Goal: Check status: Check status

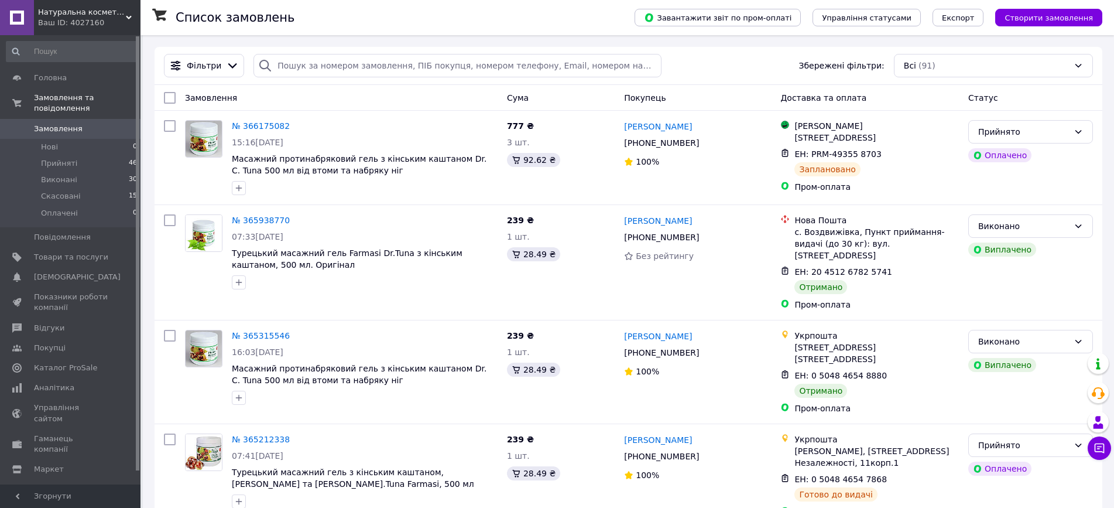
drag, startPoint x: 734, startPoint y: 54, endPoint x: 740, endPoint y: 68, distance: 14.9
click at [734, 56] on div "Фільтри Збережені фільтри: Всі (91)" at bounding box center [628, 65] width 939 height 23
click at [740, 68] on div "Фільтри Збережені фільтри: Всі (91)" at bounding box center [628, 65] width 939 height 23
drag, startPoint x: 552, startPoint y: 11, endPoint x: 593, endPoint y: 15, distance: 40.7
click at [553, 11] on div "Список замовлень" at bounding box center [394, 17] width 436 height 35
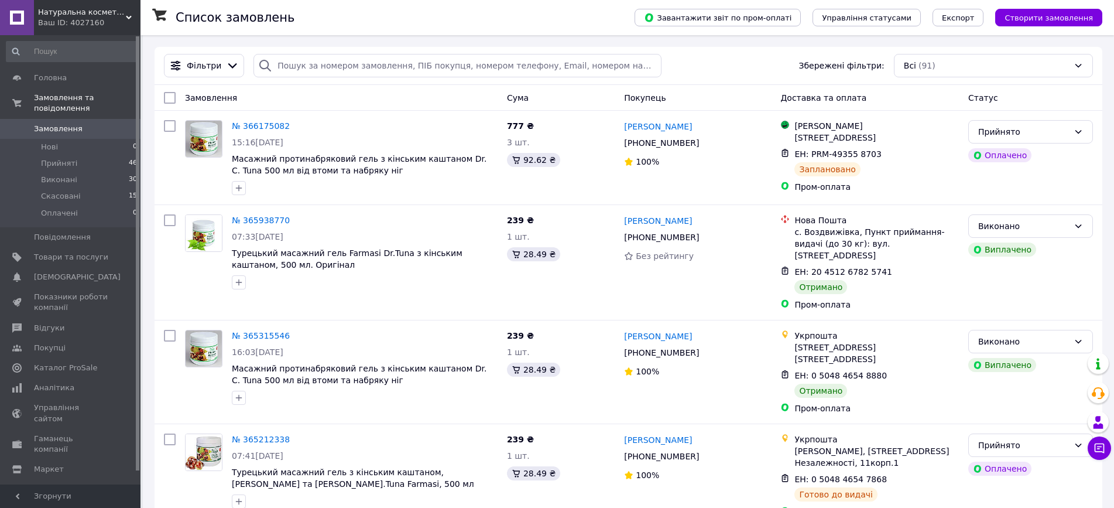
drag, startPoint x: 593, startPoint y: 15, endPoint x: 690, endPoint y: 33, distance: 98.8
click at [609, 16] on div "Список замовлень" at bounding box center [394, 17] width 436 height 35
click at [563, 27] on div "Список замовлень" at bounding box center [394, 17] width 436 height 35
click at [577, 24] on div "Список замовлень" at bounding box center [394, 17] width 436 height 35
click at [573, 26] on div "Список замовлень" at bounding box center [394, 17] width 436 height 35
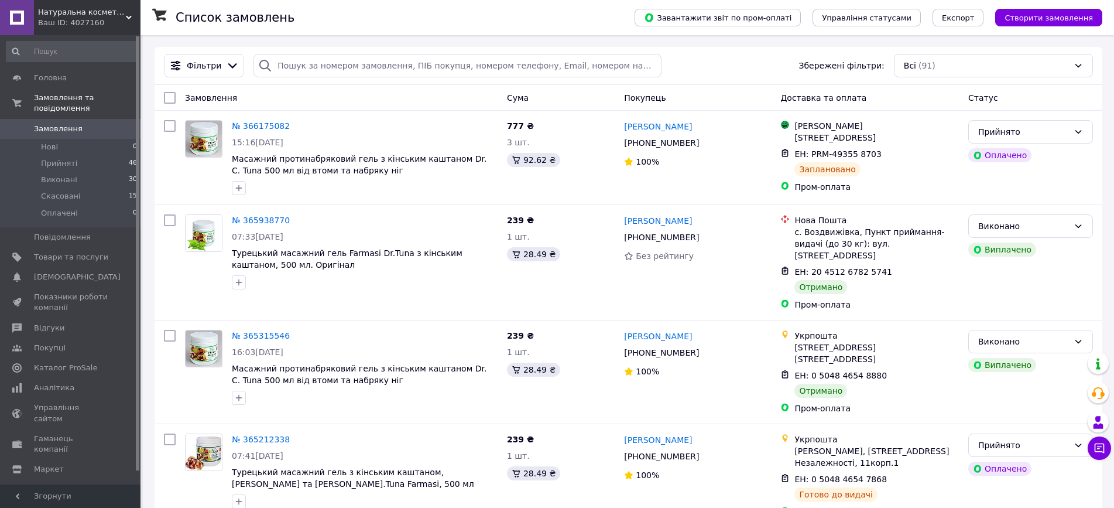
click at [599, 28] on div "Список замовлень" at bounding box center [394, 17] width 436 height 35
drag, startPoint x: 613, startPoint y: 27, endPoint x: 623, endPoint y: 20, distance: 12.7
click at [611, 26] on div "Список замовлень" at bounding box center [394, 17] width 436 height 35
click at [611, 20] on div "Список замовлень" at bounding box center [394, 17] width 436 height 35
click at [611, 22] on div "Список замовлень" at bounding box center [394, 17] width 436 height 35
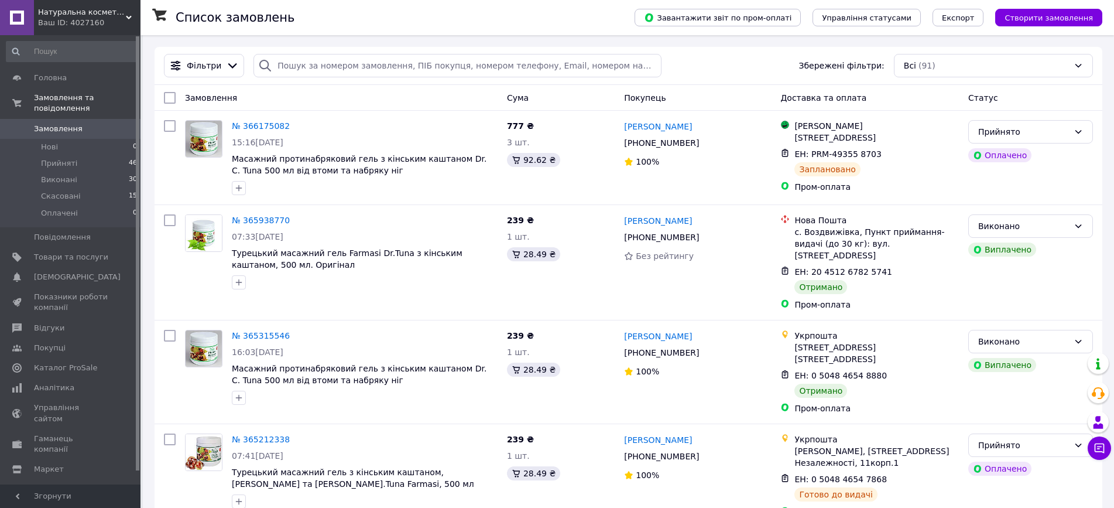
click at [611, 27] on div "Список замовлень" at bounding box center [394, 17] width 436 height 35
click at [611, 26] on div "Список замовлень" at bounding box center [394, 17] width 436 height 35
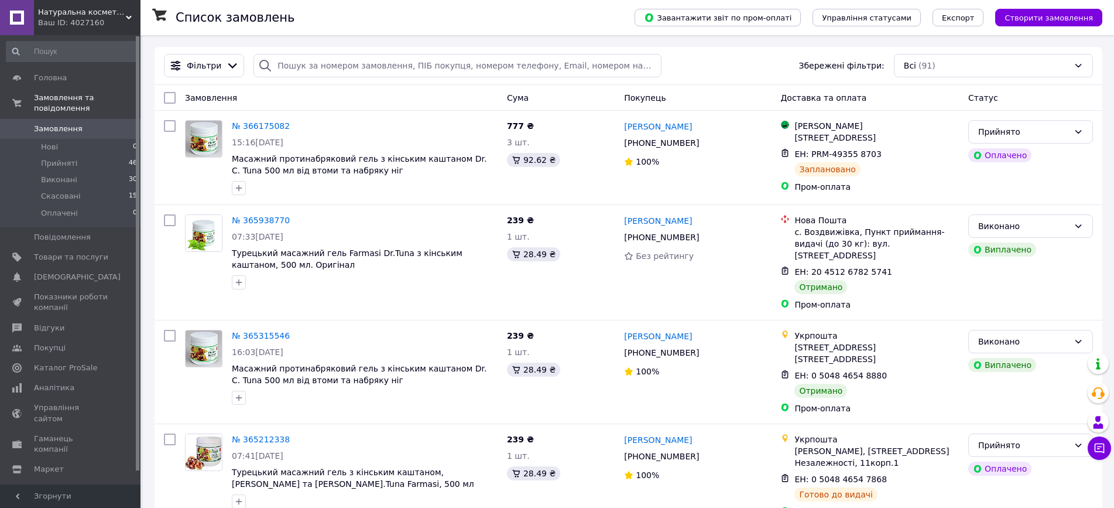
click at [611, 26] on div "Список замовлень" at bounding box center [394, 17] width 436 height 35
click at [611, 23] on div "Список замовлень" at bounding box center [394, 17] width 436 height 35
click at [606, 12] on div "Список замовлень" at bounding box center [394, 17] width 436 height 35
click at [611, 15] on div "Список замовлень" at bounding box center [394, 17] width 436 height 35
click at [611, 22] on div "Список замовлень" at bounding box center [394, 17] width 436 height 35
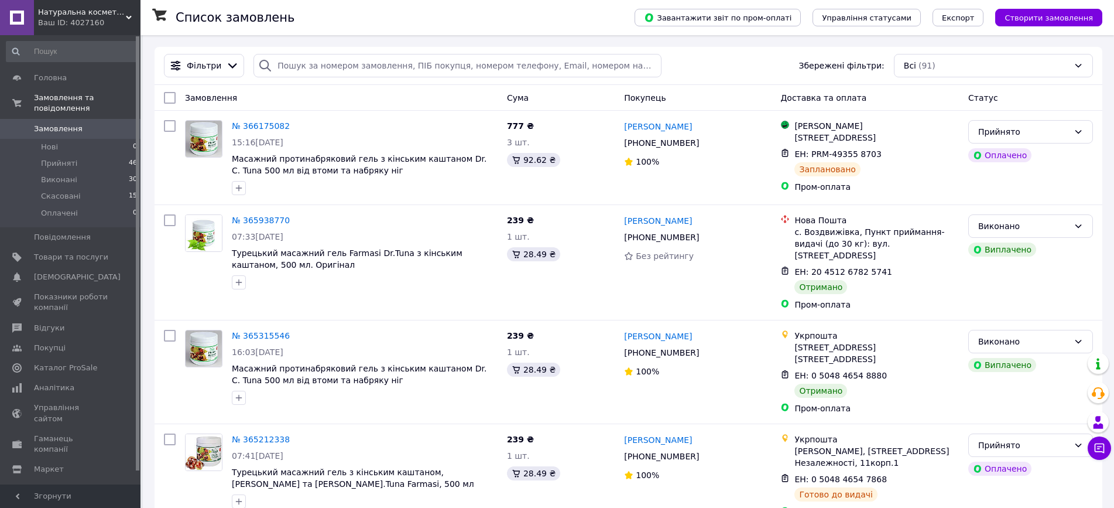
click at [611, 23] on div "Список замовлень" at bounding box center [394, 17] width 436 height 35
drag, startPoint x: 598, startPoint y: 15, endPoint x: 634, endPoint y: 19, distance: 35.4
click at [610, 15] on div "Список замовлень" at bounding box center [394, 17] width 436 height 35
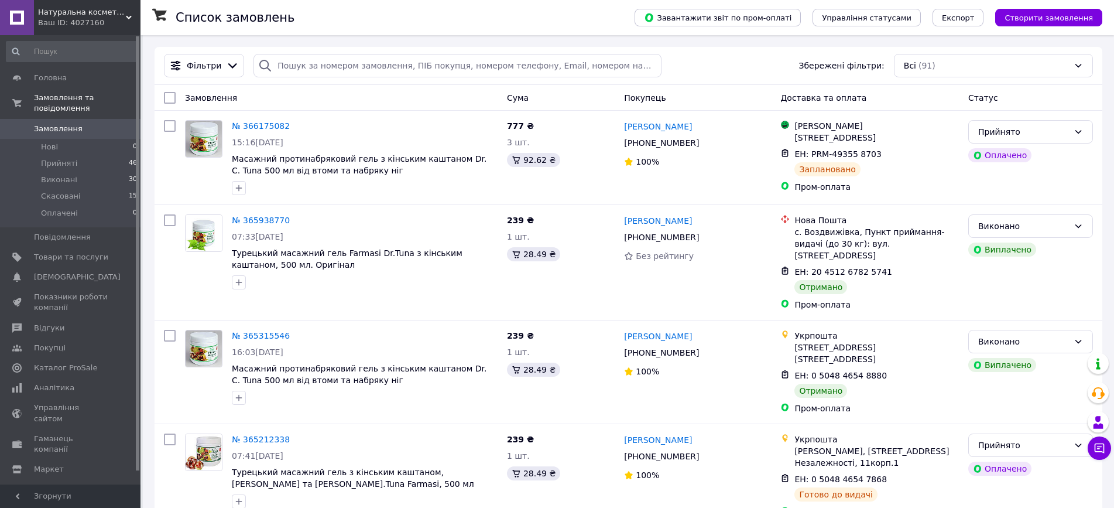
click at [611, 19] on div "Список замовлень" at bounding box center [394, 17] width 436 height 35
click at [611, 23] on div "Список замовлень" at bounding box center [394, 17] width 436 height 35
click at [611, 29] on div "Список замовлень" at bounding box center [394, 17] width 436 height 35
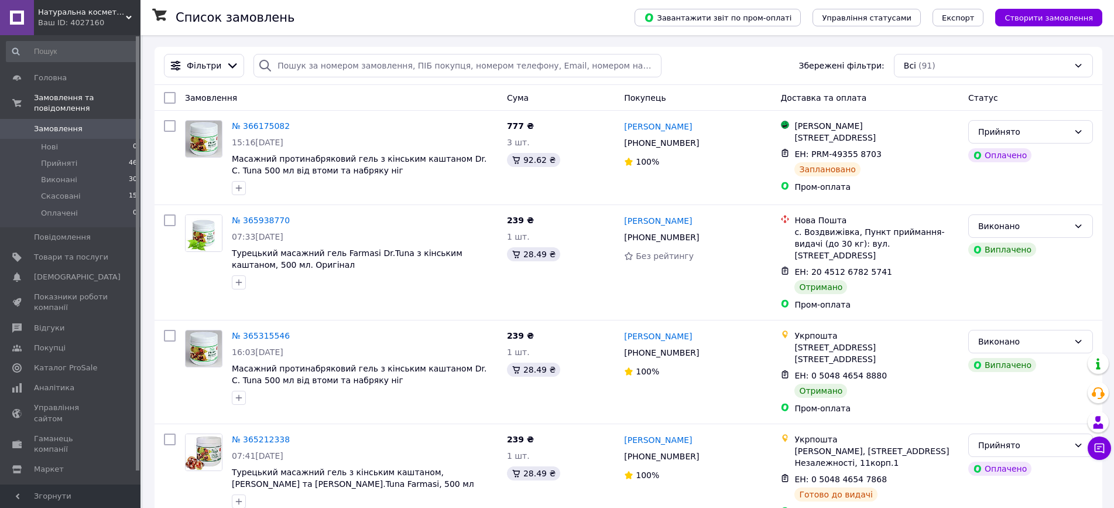
click at [598, 27] on div "Список замовлень" at bounding box center [394, 17] width 436 height 35
click at [601, 25] on div "Список замовлень" at bounding box center [394, 17] width 436 height 35
click at [611, 20] on div "Список замовлень" at bounding box center [394, 17] width 436 height 35
click at [611, 17] on div "Список замовлень" at bounding box center [394, 17] width 436 height 35
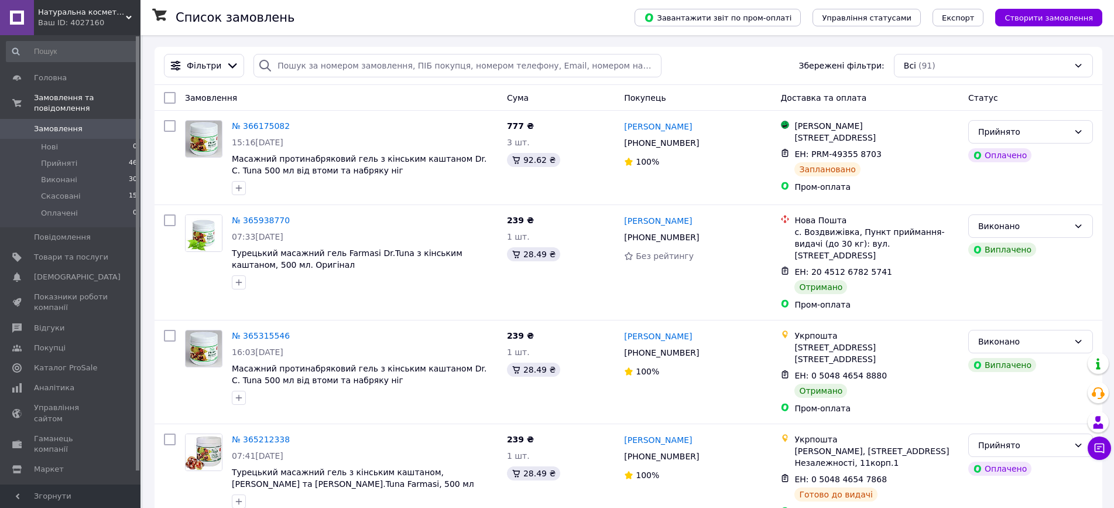
click at [609, 28] on div "Список замовлень" at bounding box center [394, 17] width 436 height 35
click at [611, 25] on div "Список замовлень" at bounding box center [394, 17] width 436 height 35
drag, startPoint x: 617, startPoint y: 25, endPoint x: 628, endPoint y: 29, distance: 11.7
click at [611, 27] on div "Список замовлень" at bounding box center [394, 17] width 436 height 35
click at [611, 29] on div "Список замовлень" at bounding box center [394, 17] width 436 height 35
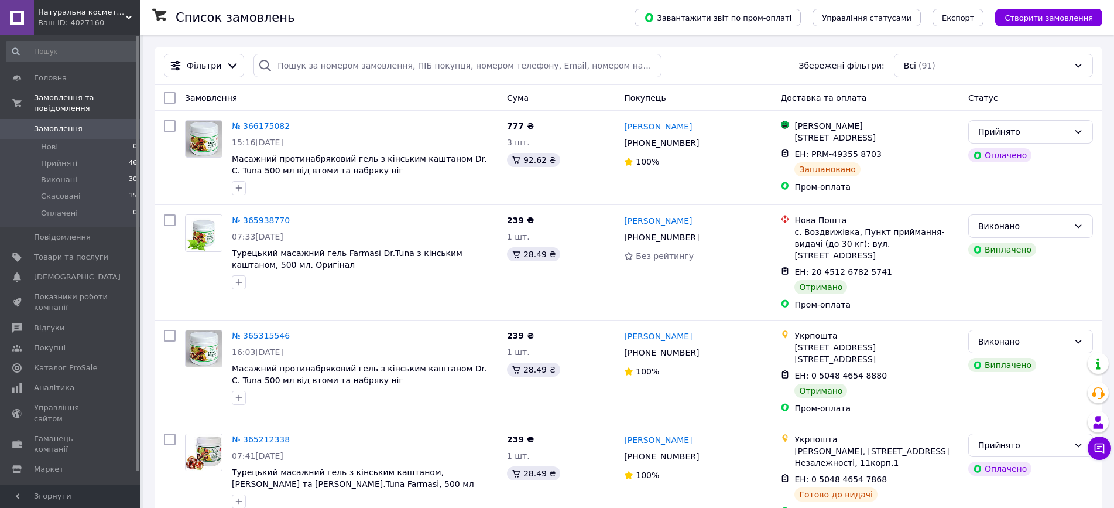
click at [611, 28] on div "Список замовлень" at bounding box center [394, 17] width 436 height 35
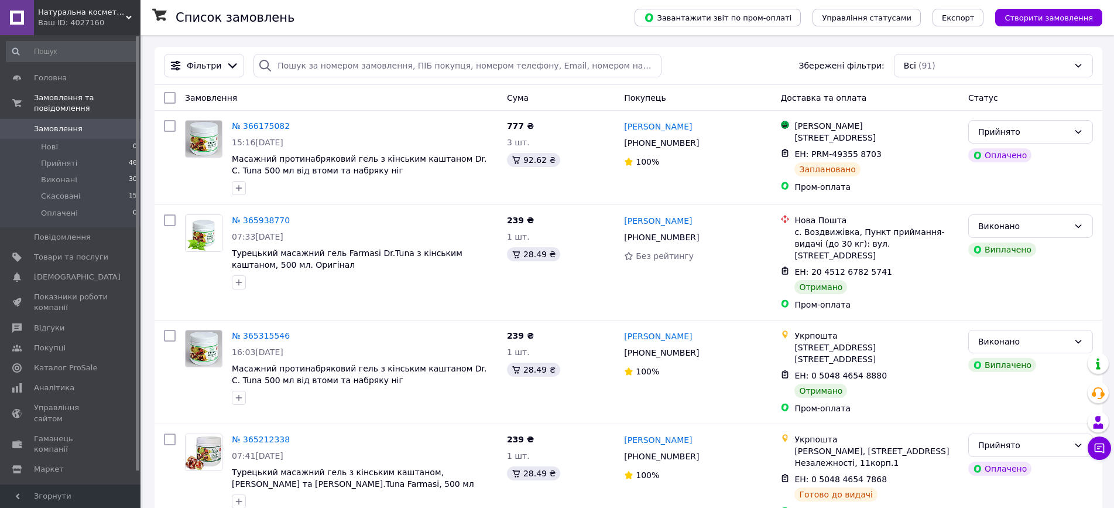
click at [611, 26] on div "Список замовлень" at bounding box center [394, 17] width 436 height 35
click at [611, 23] on div "Список замовлень" at bounding box center [394, 17] width 436 height 35
click at [611, 21] on div "Список замовлень" at bounding box center [394, 17] width 436 height 35
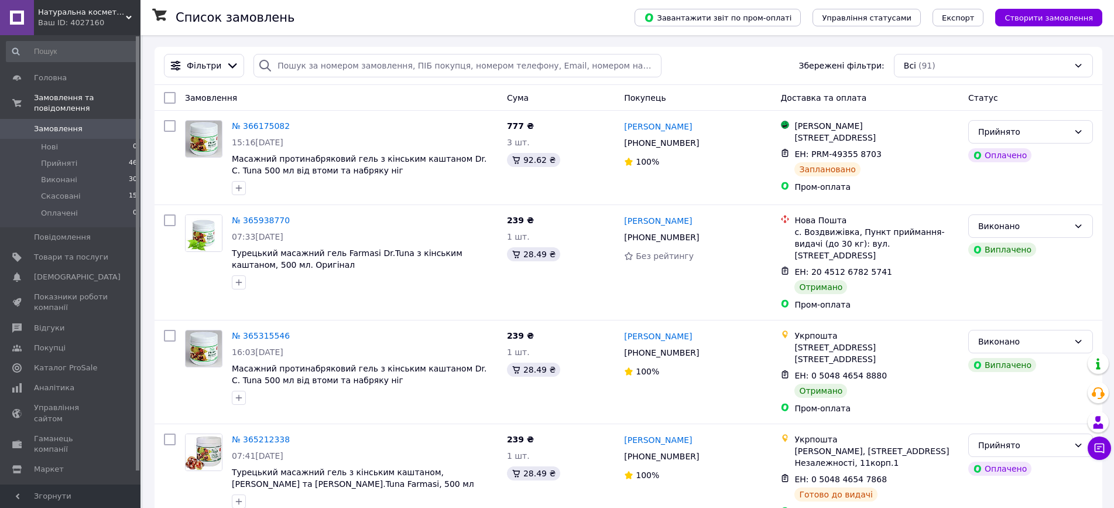
click at [611, 22] on div "Список замовлень" at bounding box center [394, 17] width 436 height 35
click at [611, 18] on div "Список замовлень" at bounding box center [394, 17] width 436 height 35
click at [611, 11] on div "Список замовлень" at bounding box center [394, 17] width 436 height 35
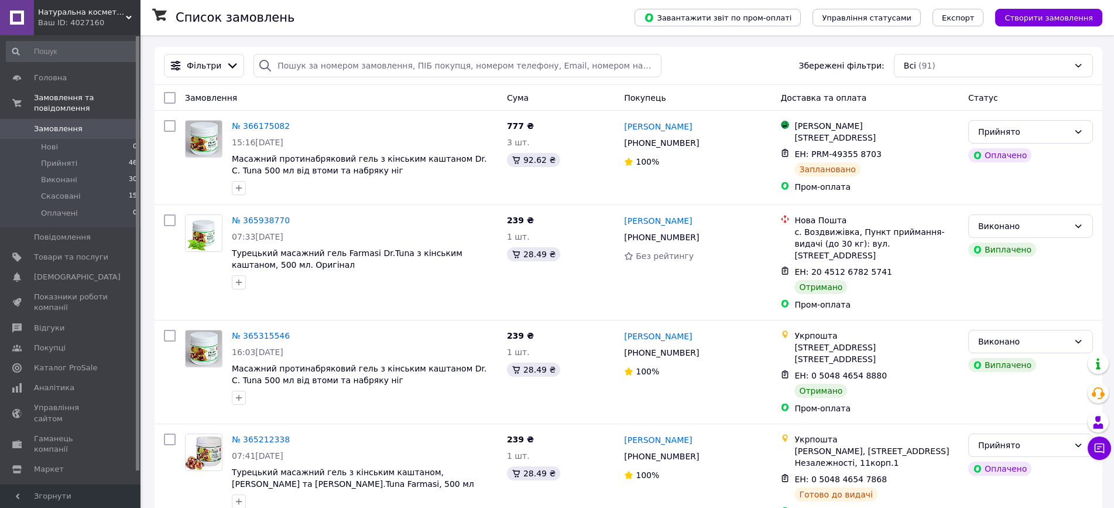
click at [611, 14] on div "Список замовлень" at bounding box center [394, 17] width 436 height 35
click at [611, 18] on div "Список замовлень" at bounding box center [394, 17] width 436 height 35
click at [611, 19] on div "Список замовлень" at bounding box center [394, 17] width 436 height 35
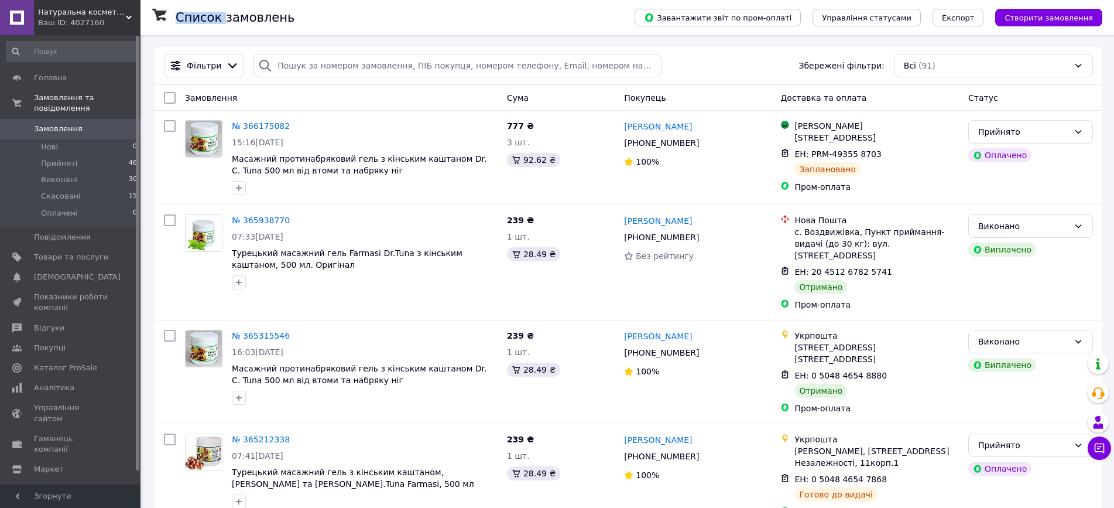
click at [611, 19] on div "Список замовлень" at bounding box center [394, 17] width 436 height 35
click at [611, 20] on div "Список замовлень" at bounding box center [394, 17] width 436 height 35
click at [611, 22] on div "Список замовлень" at bounding box center [394, 17] width 436 height 35
click at [611, 26] on div "Список замовлень" at bounding box center [394, 17] width 436 height 35
click at [611, 29] on div "Список замовлень" at bounding box center [394, 17] width 436 height 35
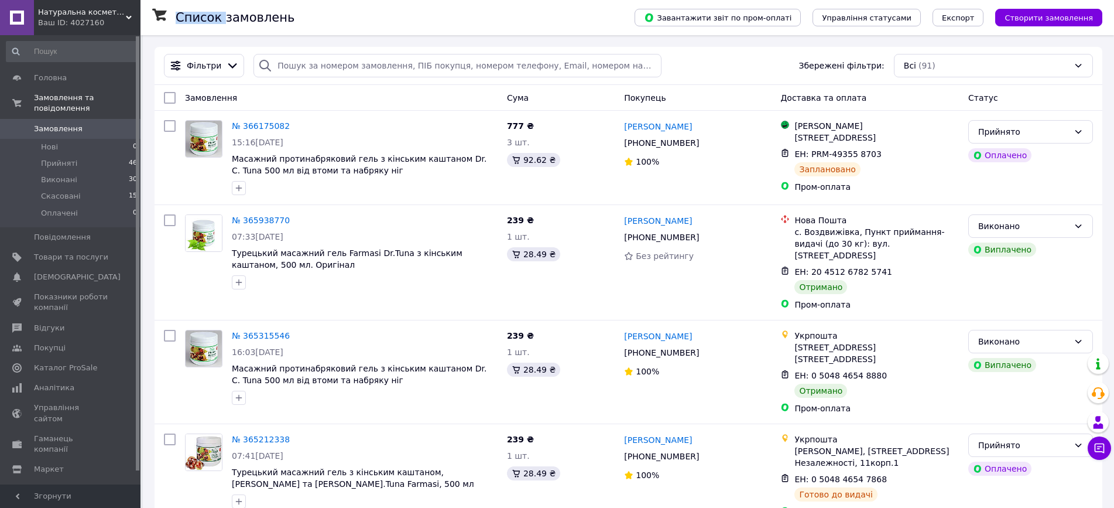
click at [611, 29] on div "Список замовлень" at bounding box center [394, 17] width 436 height 35
